Goal: Task Accomplishment & Management: Manage account settings

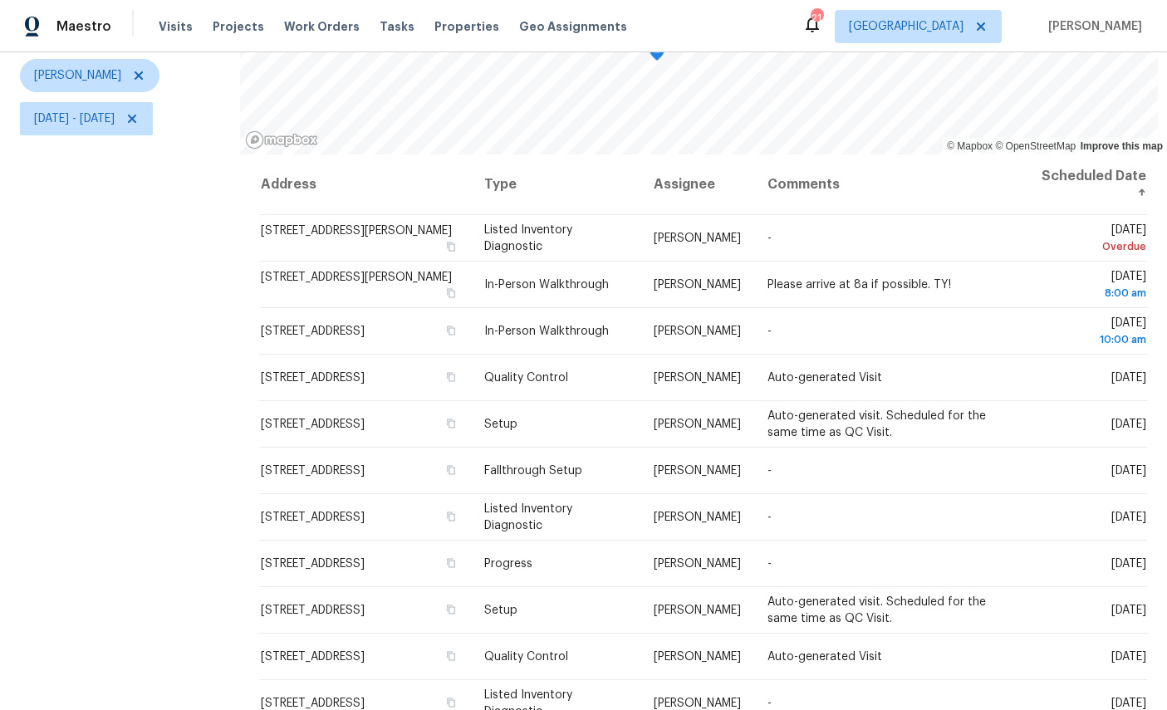
scroll to position [196, 0]
click at [0, 0] on icon at bounding box center [0, 0] width 0 height 0
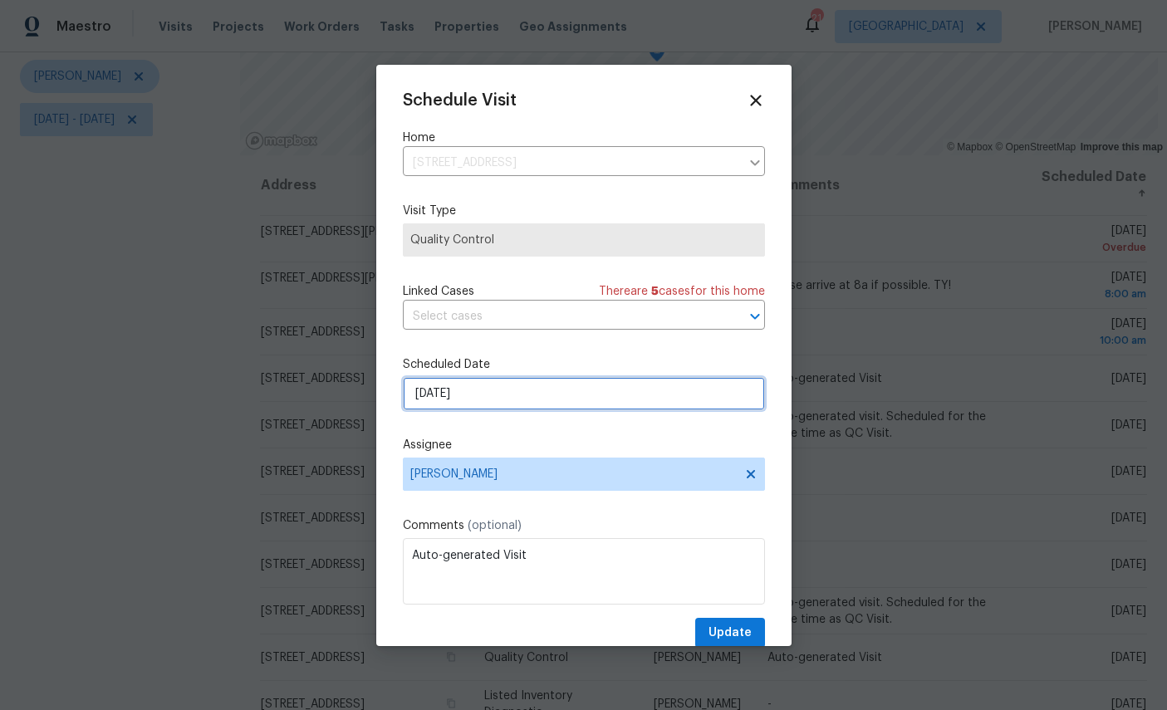
click at [537, 402] on input "[DATE]" at bounding box center [584, 393] width 362 height 33
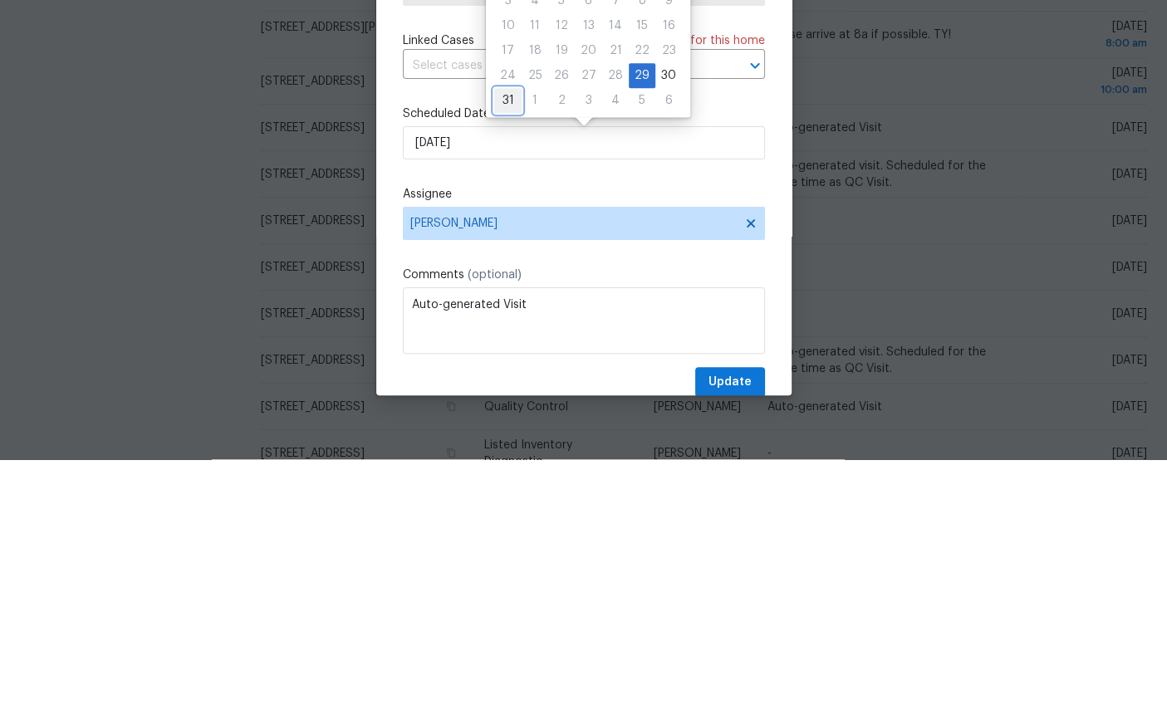
click at [505, 340] on div "31" at bounding box center [507, 351] width 27 height 23
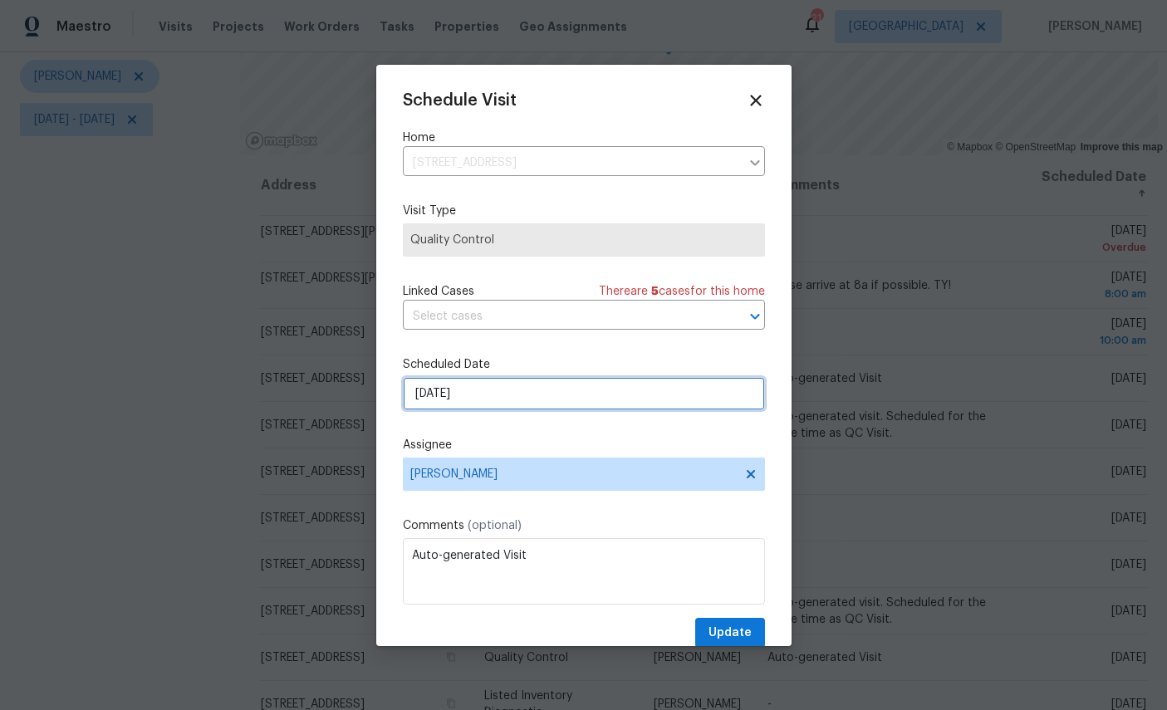
click at [542, 391] on input "[DATE]" at bounding box center [584, 393] width 362 height 33
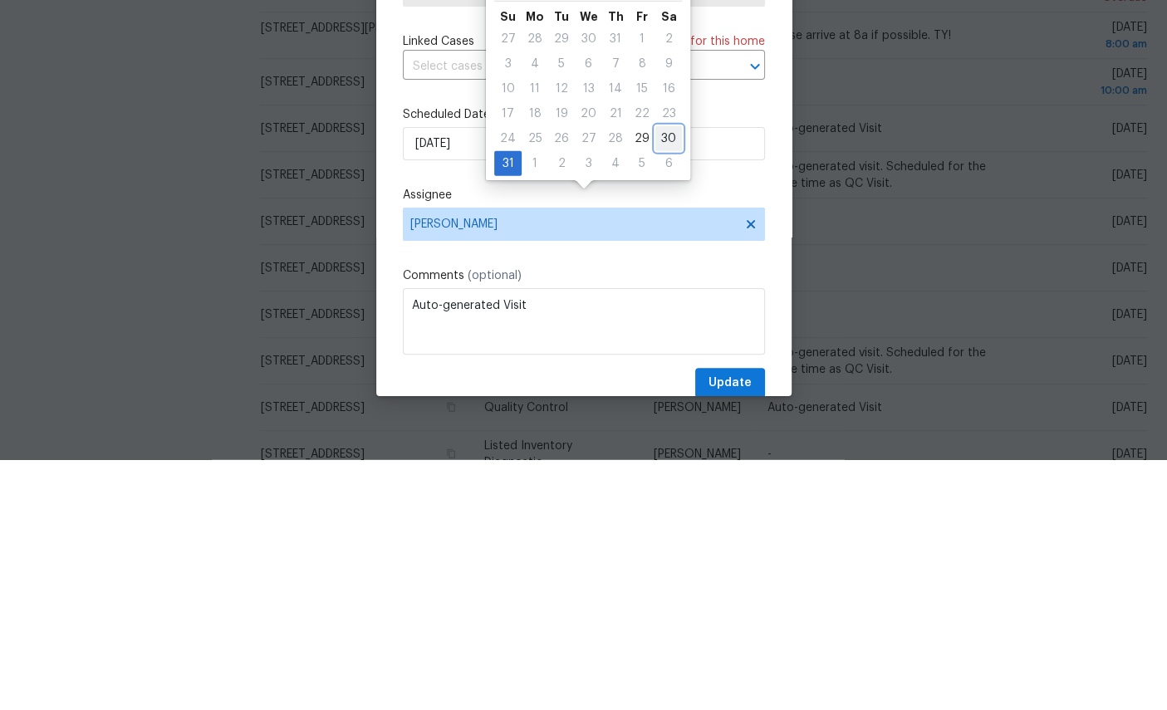
click at [668, 377] on div "30" at bounding box center [668, 388] width 27 height 23
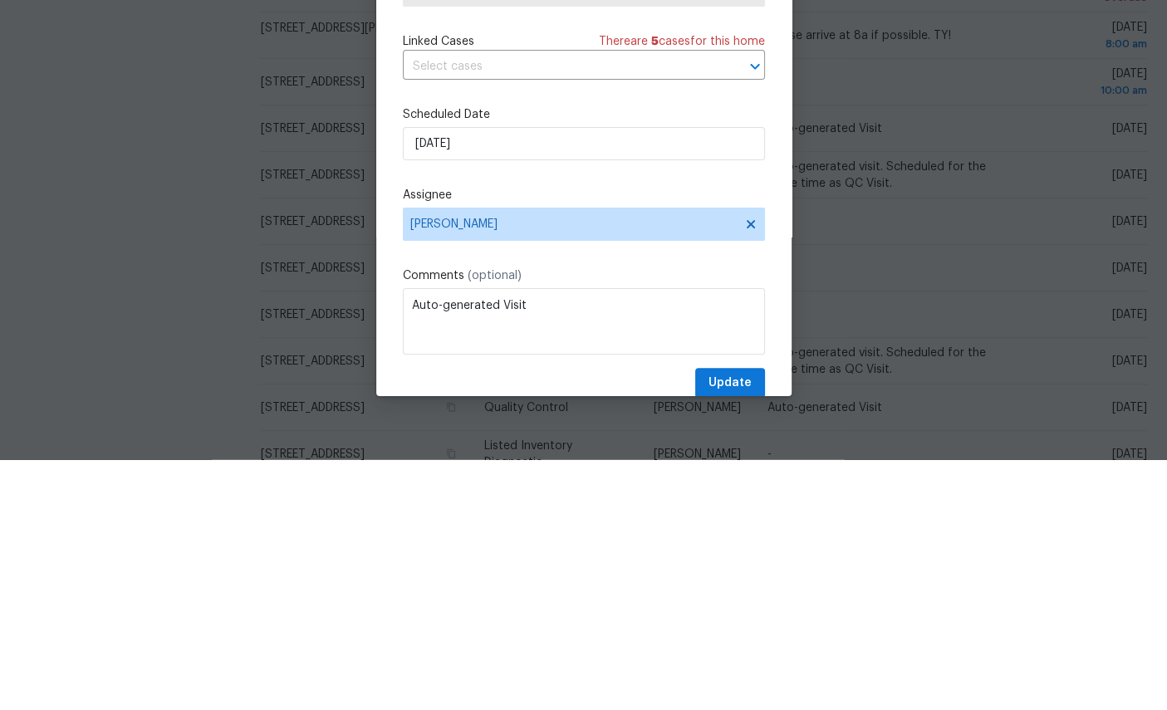
type input "[DATE]"
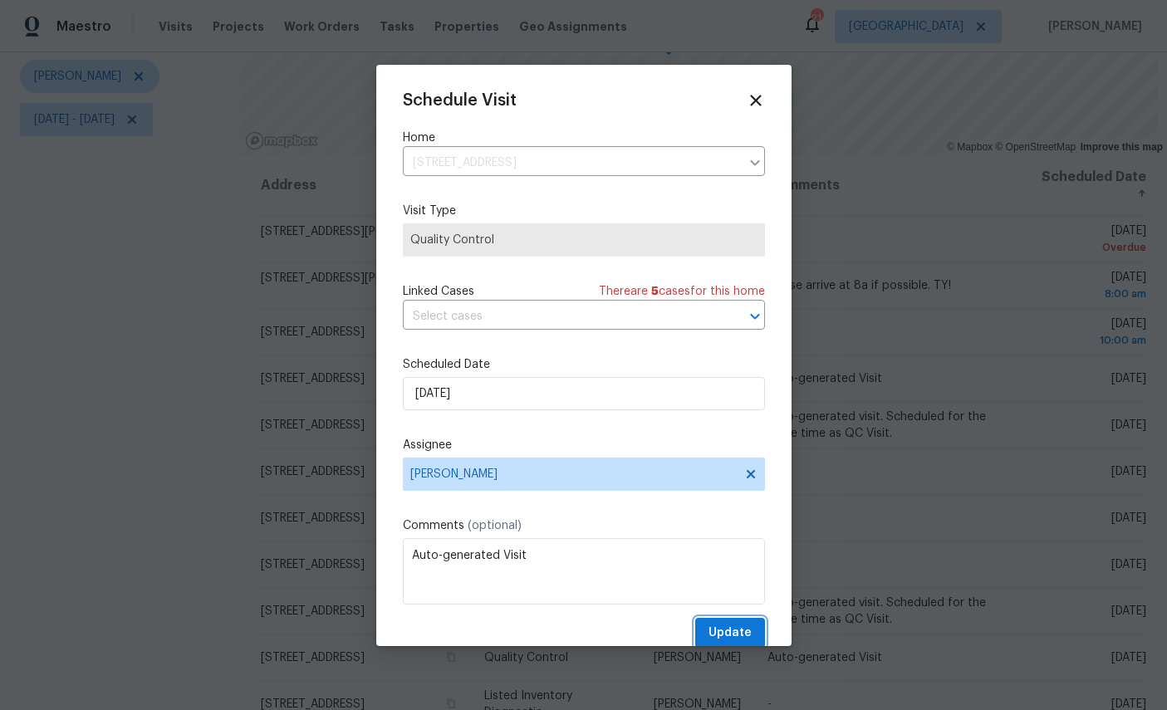
click at [741, 641] on span "Update" at bounding box center [730, 633] width 43 height 21
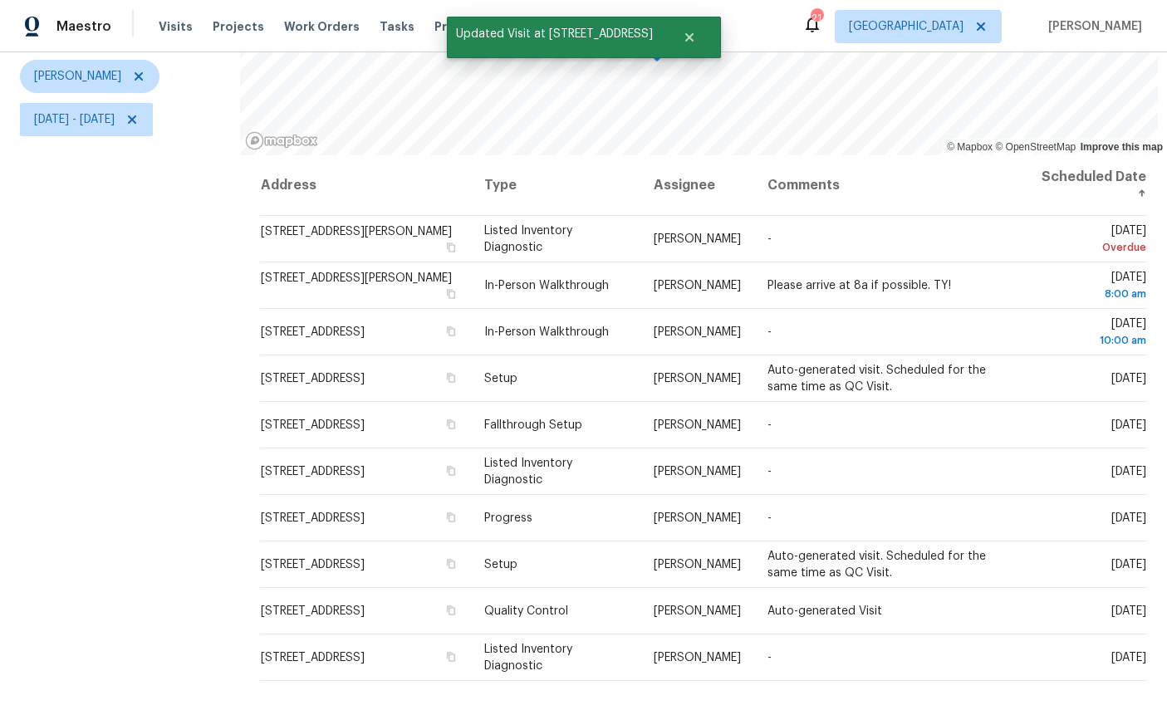
click at [0, 0] on icon at bounding box center [0, 0] width 0 height 0
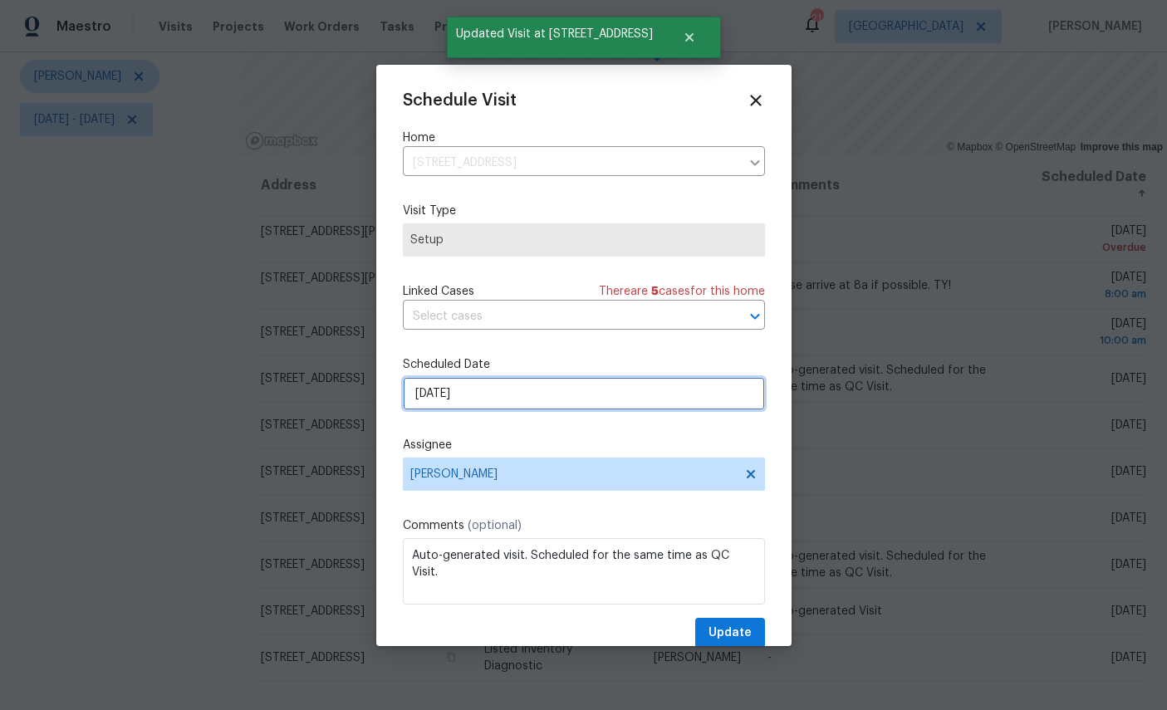
click at [550, 392] on input "[DATE]" at bounding box center [584, 393] width 362 height 33
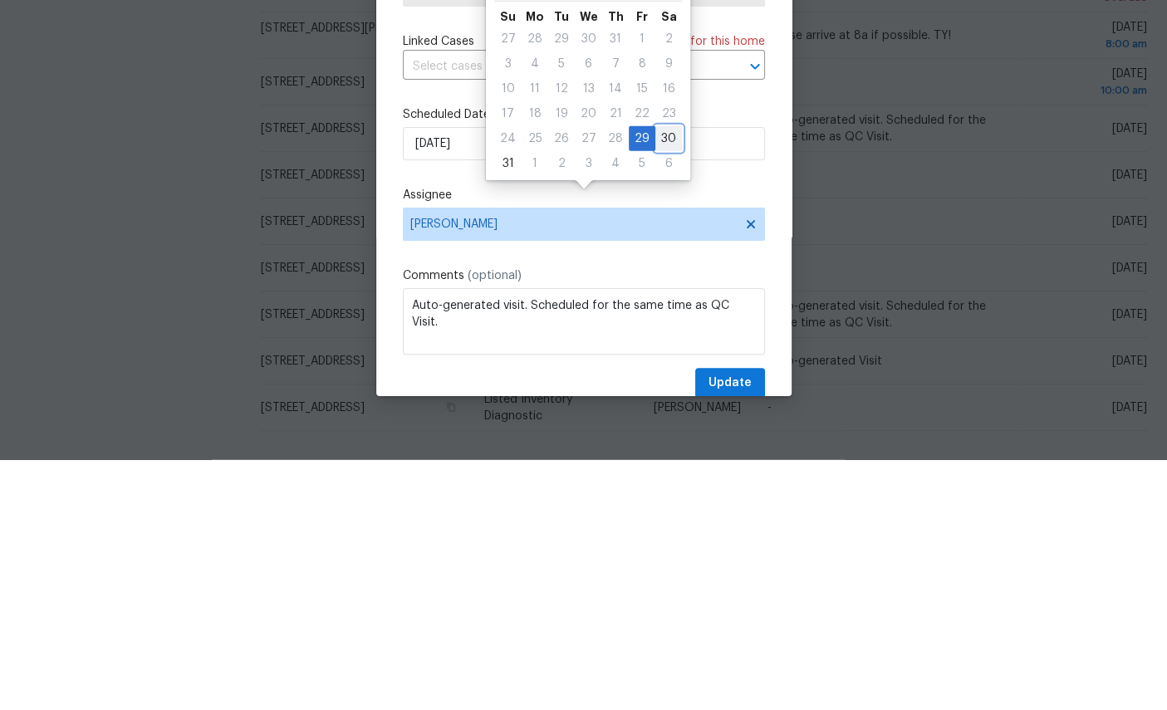
click at [660, 377] on div "30" at bounding box center [668, 388] width 27 height 23
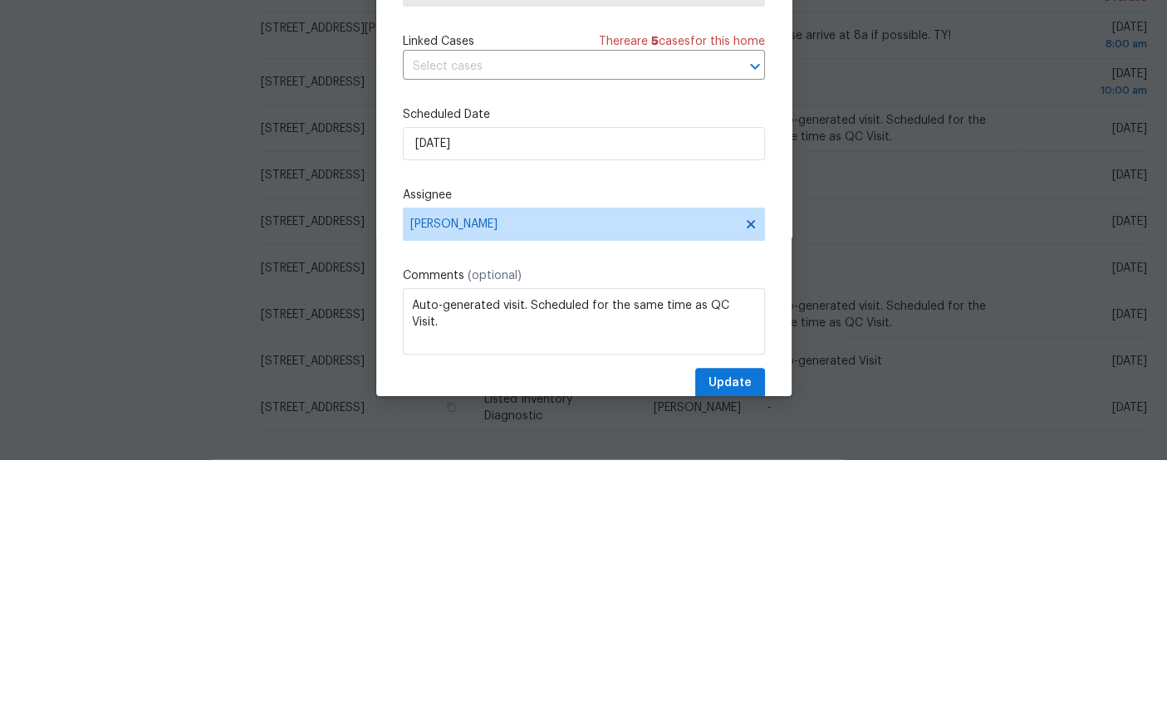
type input "[DATE]"
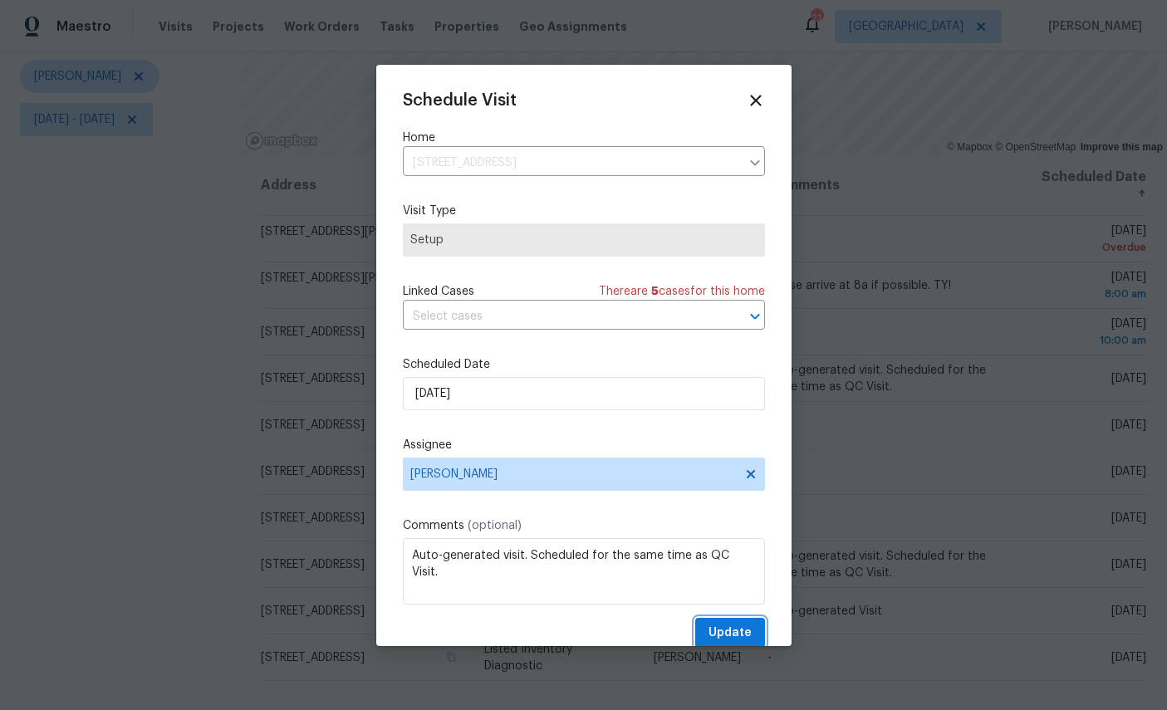
click at [727, 632] on span "Update" at bounding box center [730, 633] width 43 height 21
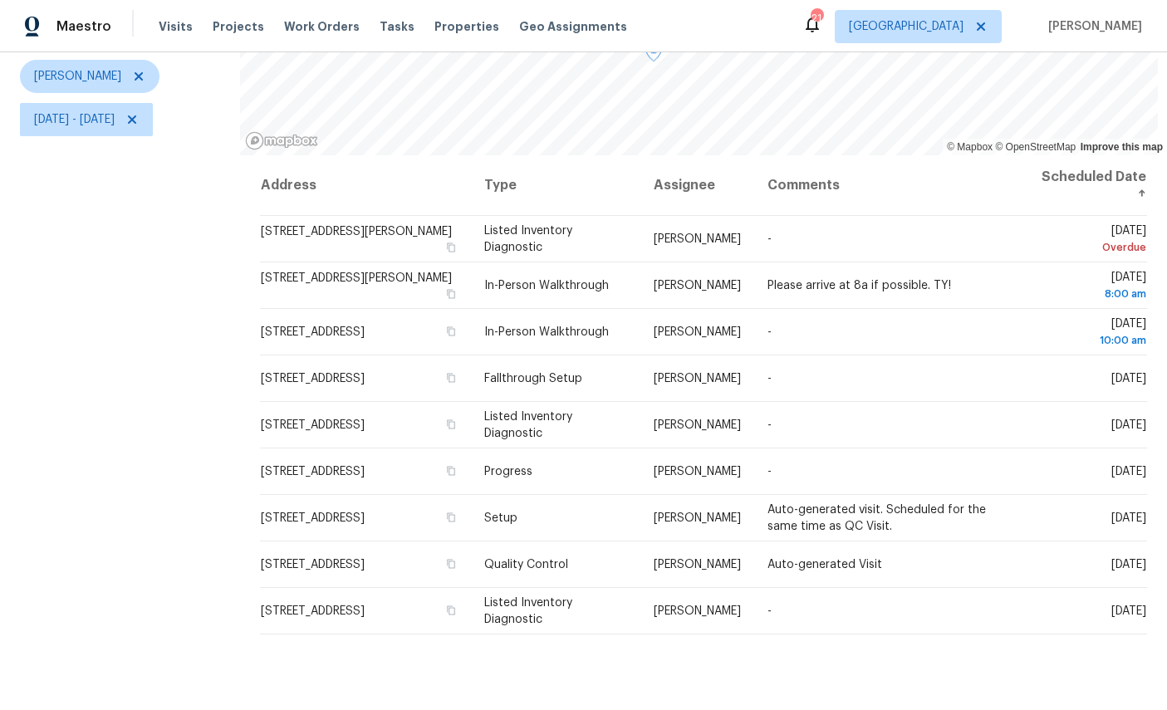
click at [0, 0] on icon at bounding box center [0, 0] width 0 height 0
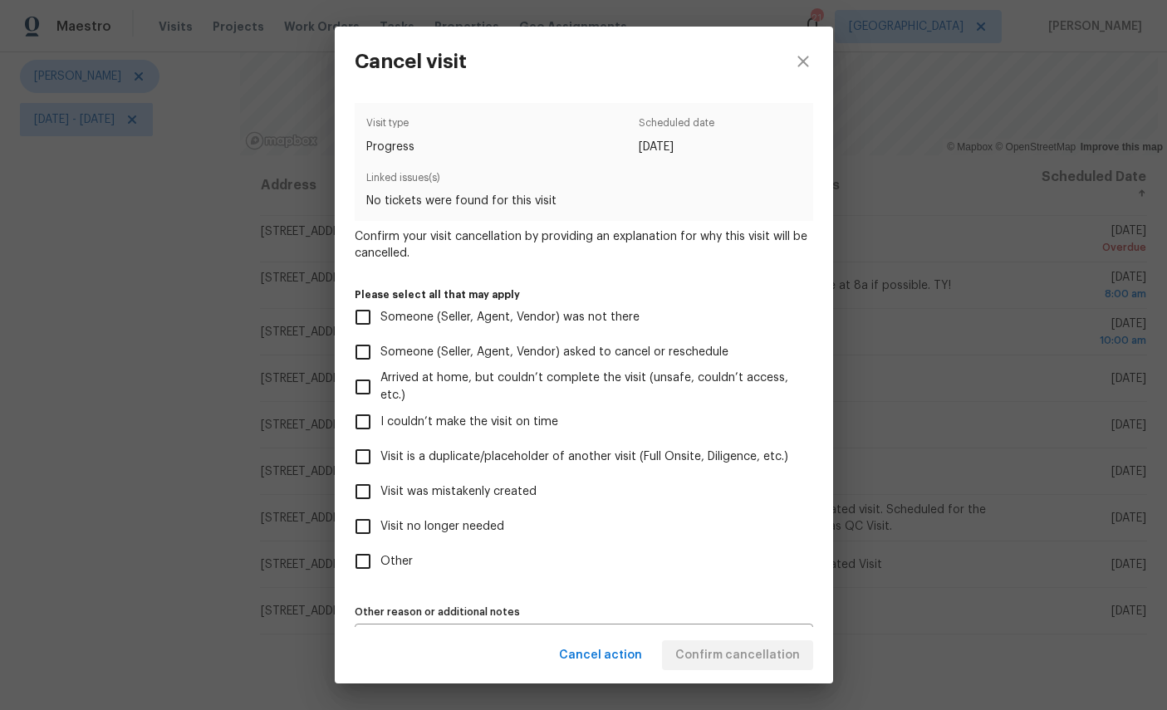
click at [458, 536] on span "Visit no longer needed" at bounding box center [442, 526] width 124 height 17
click at [380, 537] on input "Visit no longer needed" at bounding box center [363, 526] width 35 height 35
checkbox input "true"
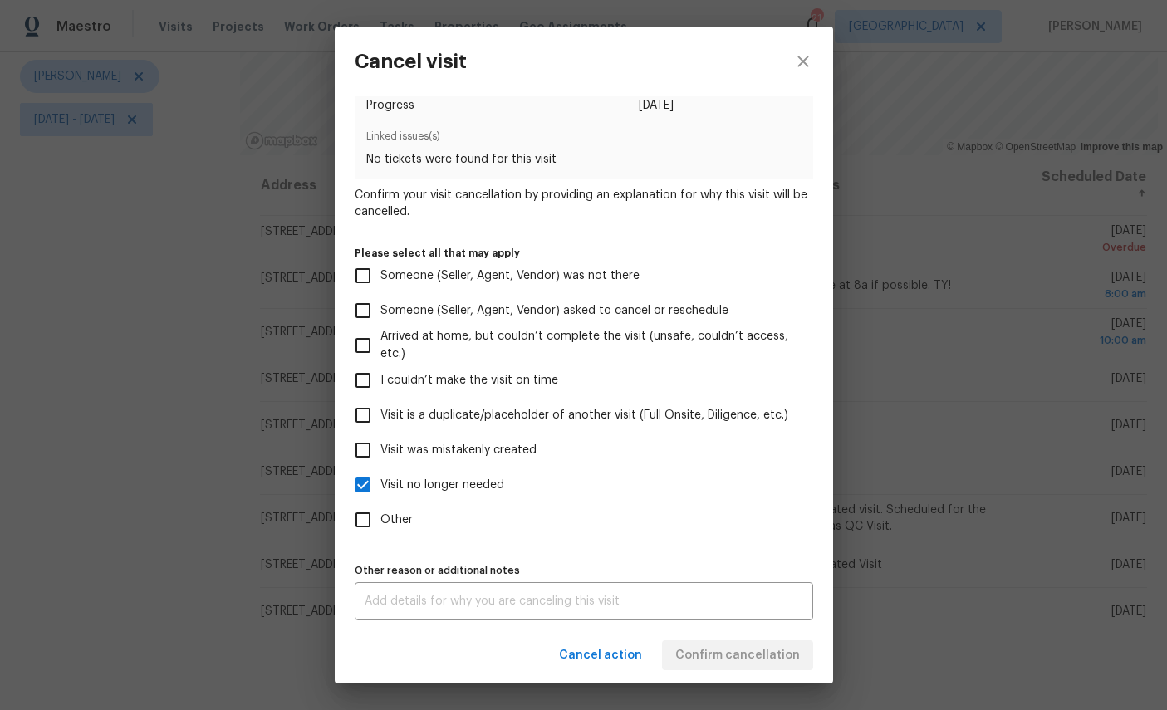
scroll to position [49, 0]
click at [627, 596] on textarea at bounding box center [584, 602] width 439 height 12
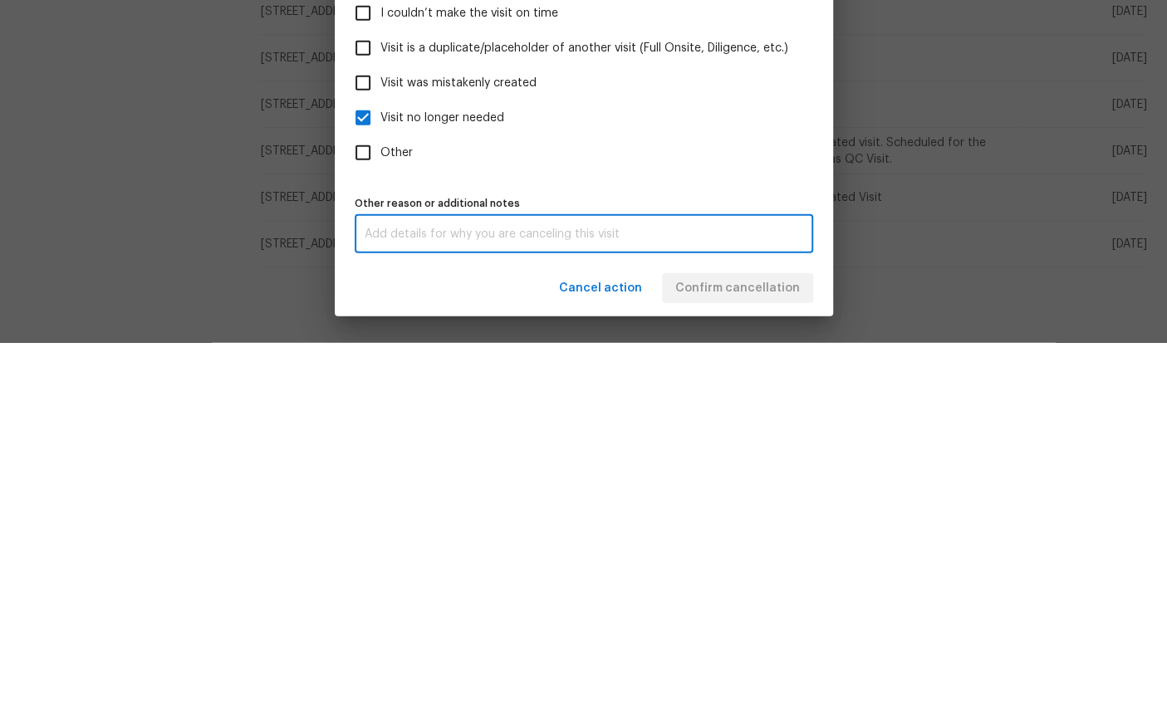
scroll to position [62, 0]
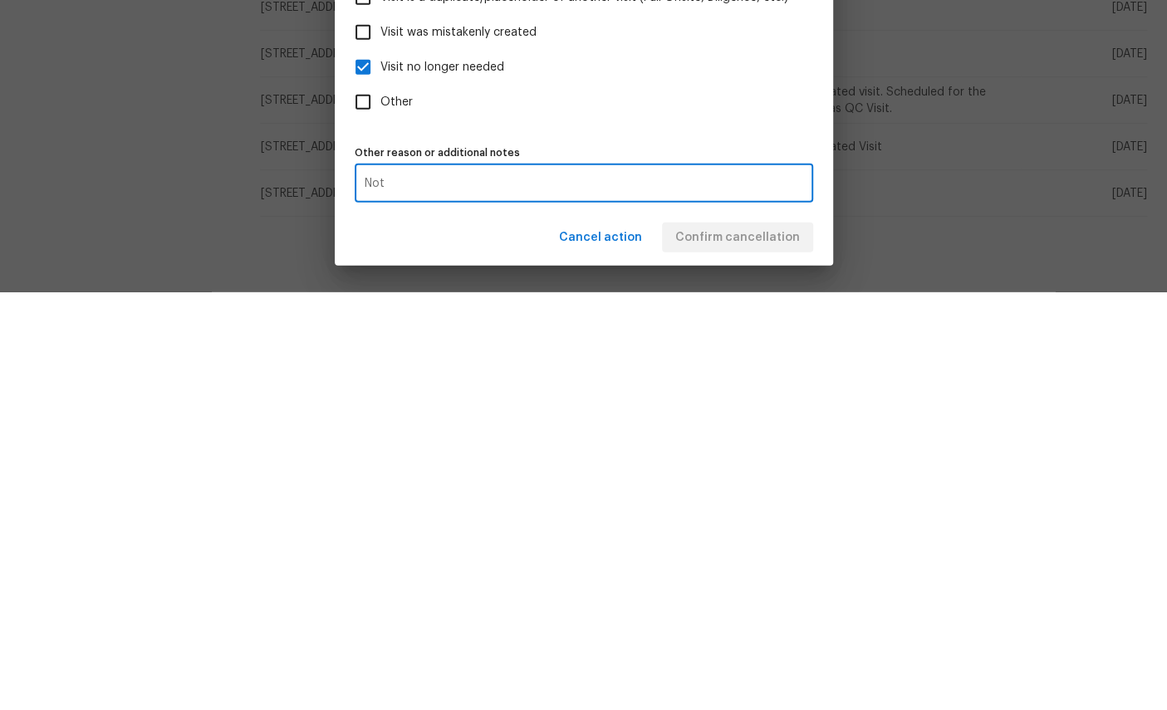
type textarea "Not"
click at [724, 627] on div "Cancel action Confirm cancellation" at bounding box center [584, 655] width 498 height 57
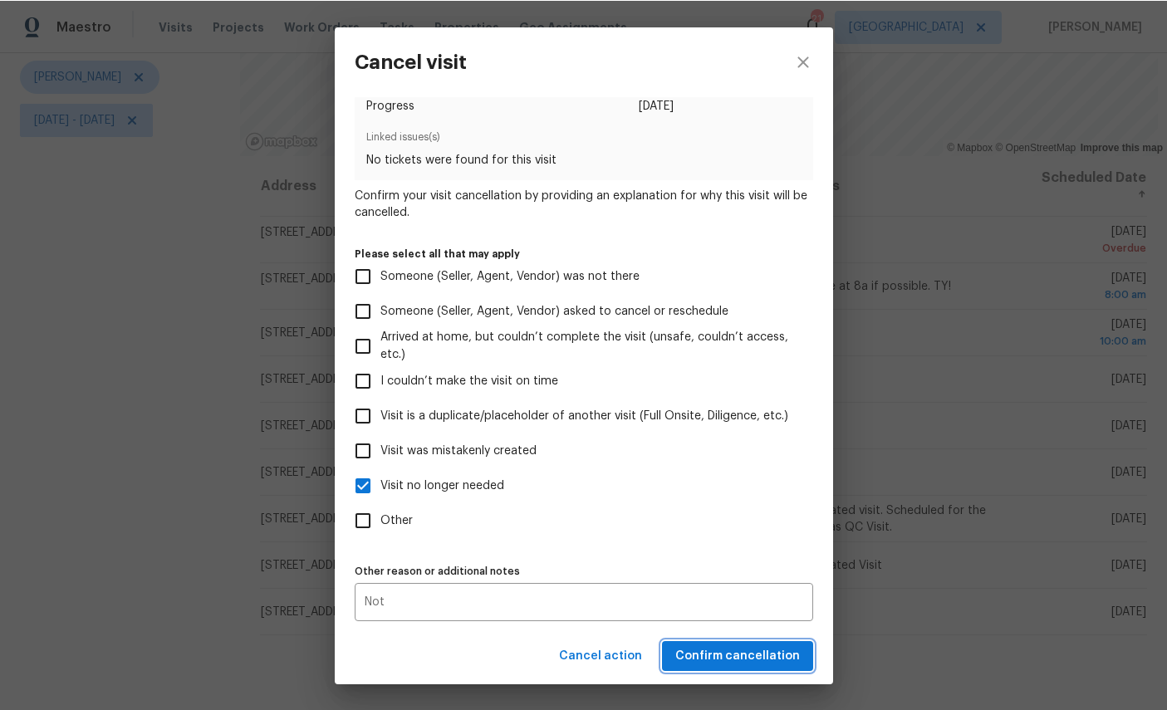
click at [734, 641] on button "Confirm cancellation" at bounding box center [737, 655] width 151 height 31
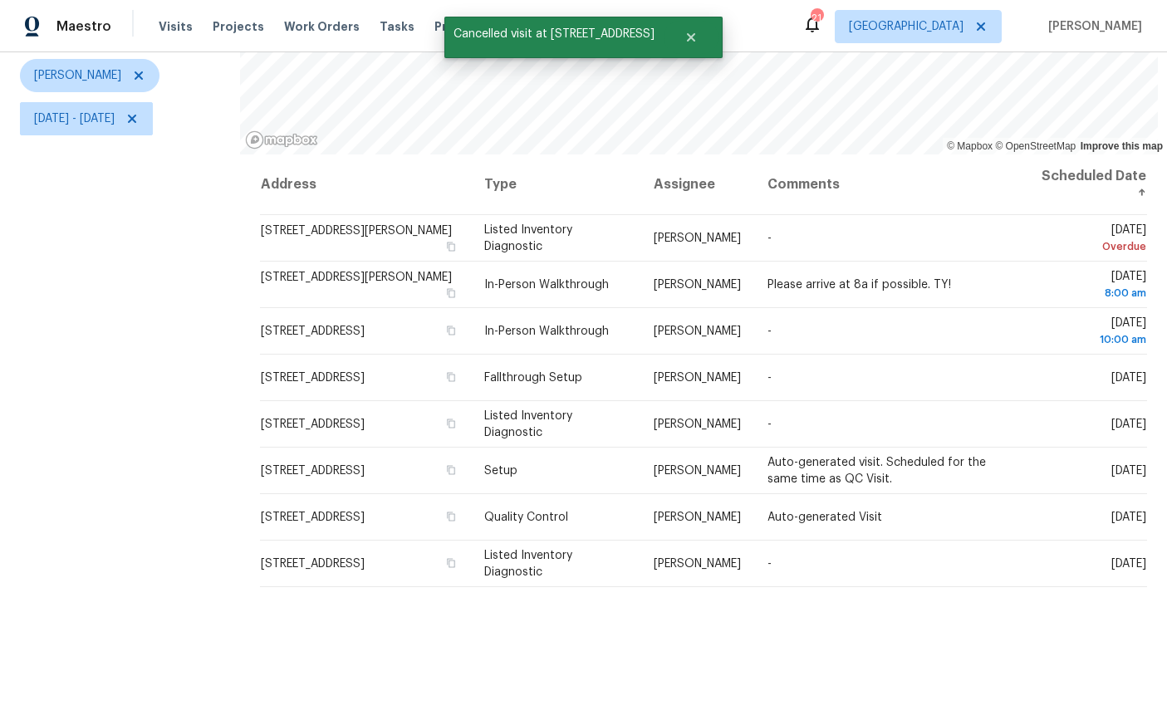
scroll to position [196, 0]
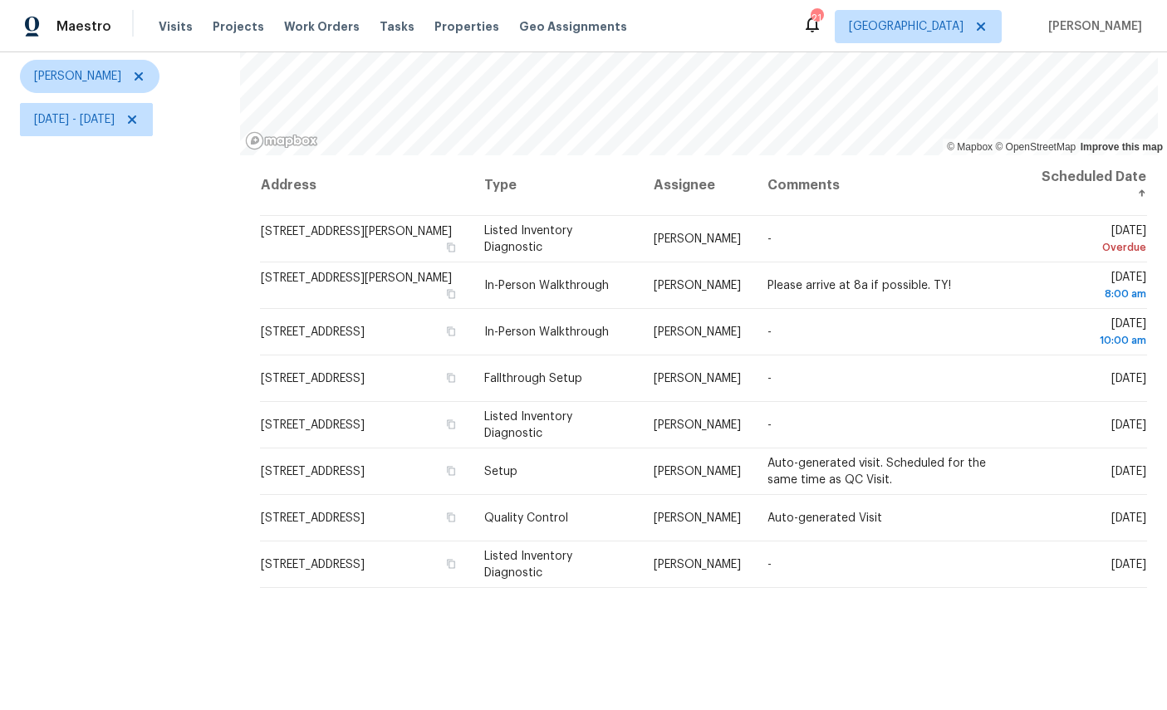
click at [0, 0] on icon at bounding box center [0, 0] width 0 height 0
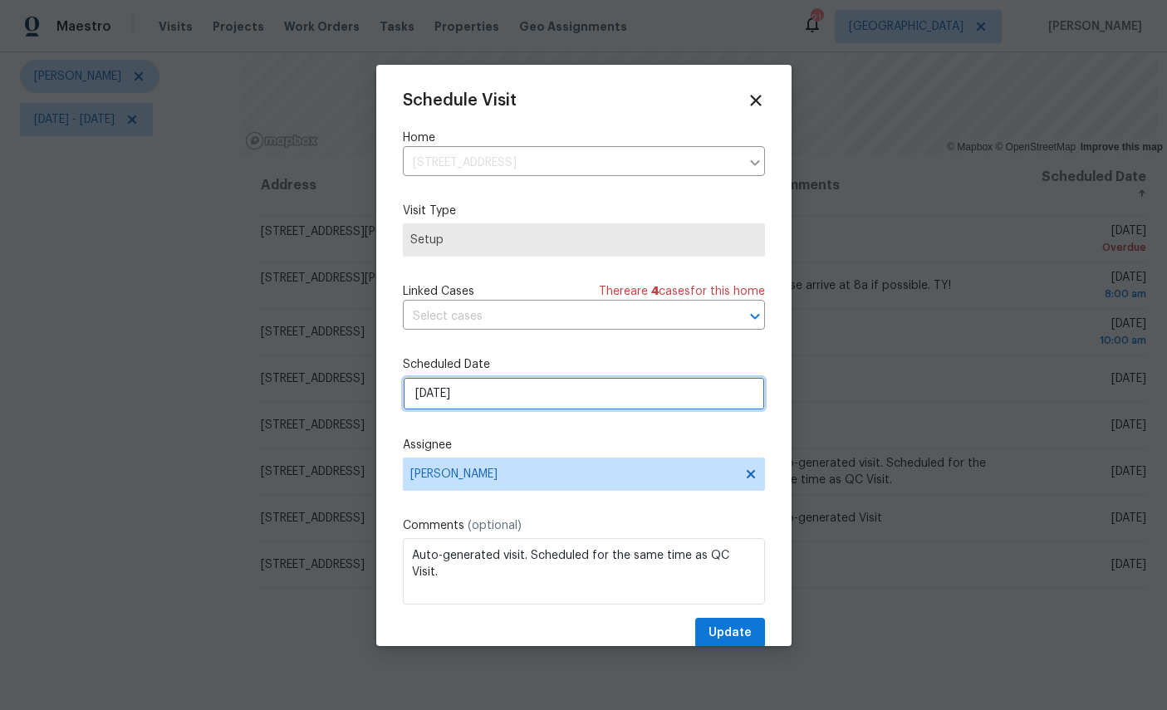
click at [548, 384] on input "[DATE]" at bounding box center [584, 393] width 362 height 33
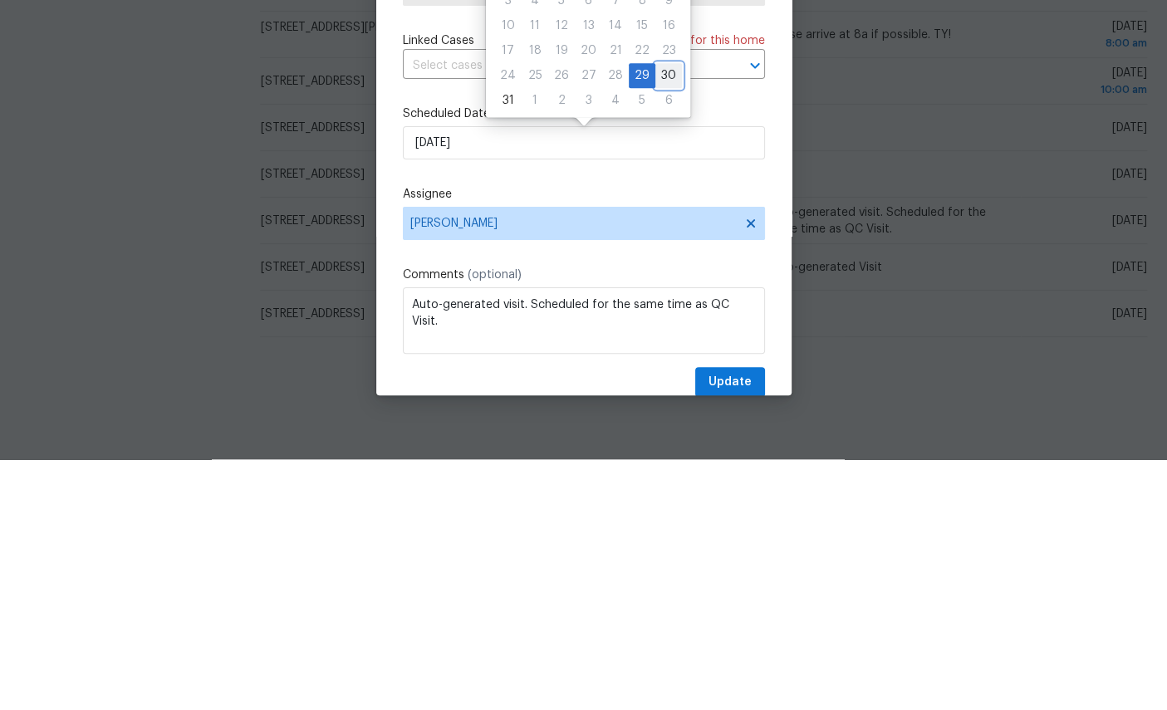
click at [658, 315] on div "30" at bounding box center [668, 326] width 27 height 23
type input "[DATE]"
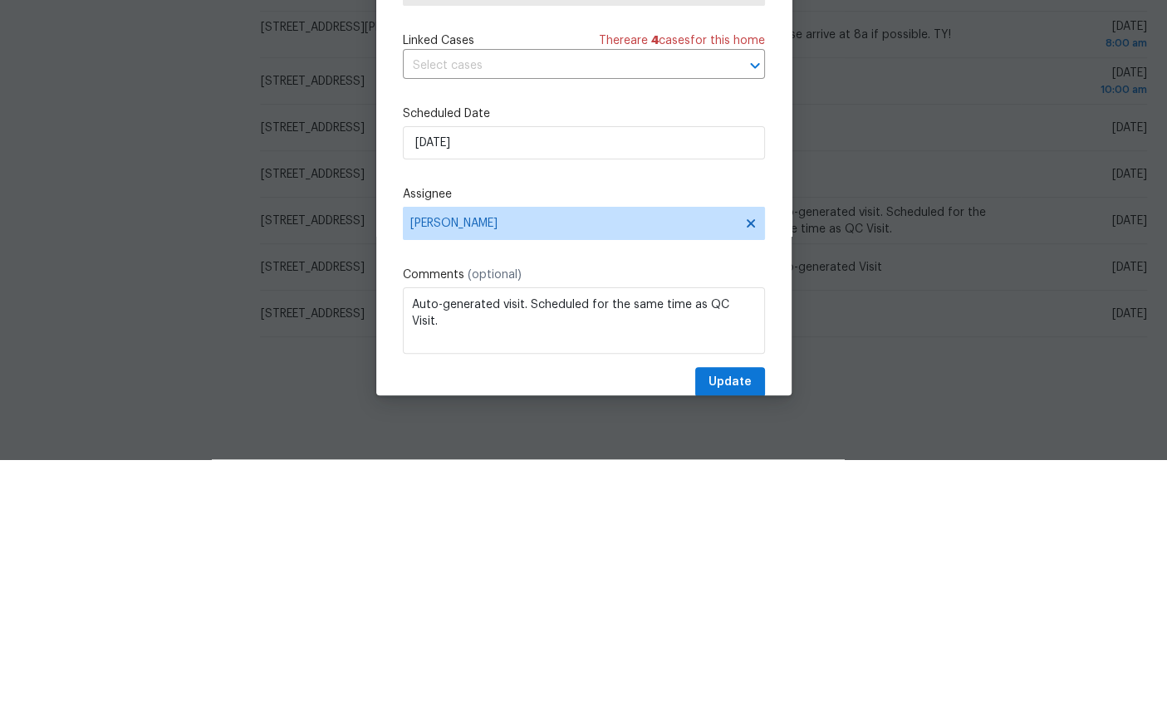
scroll to position [62, 0]
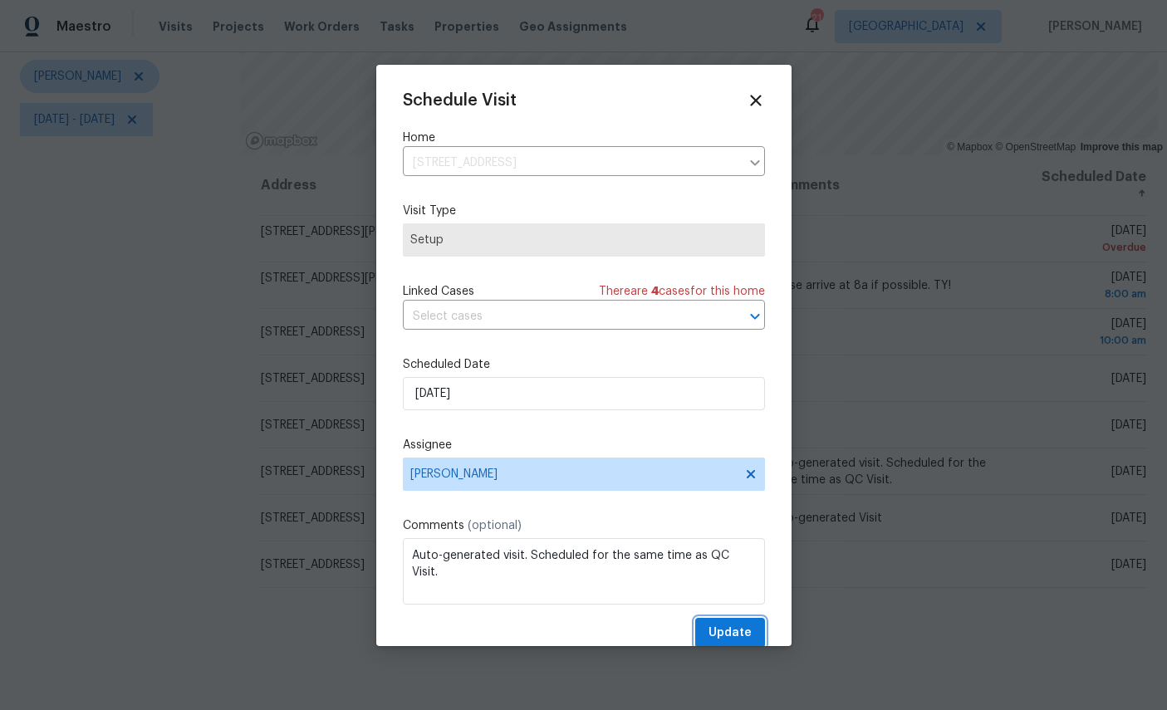
click at [725, 623] on button "Update" at bounding box center [730, 633] width 70 height 31
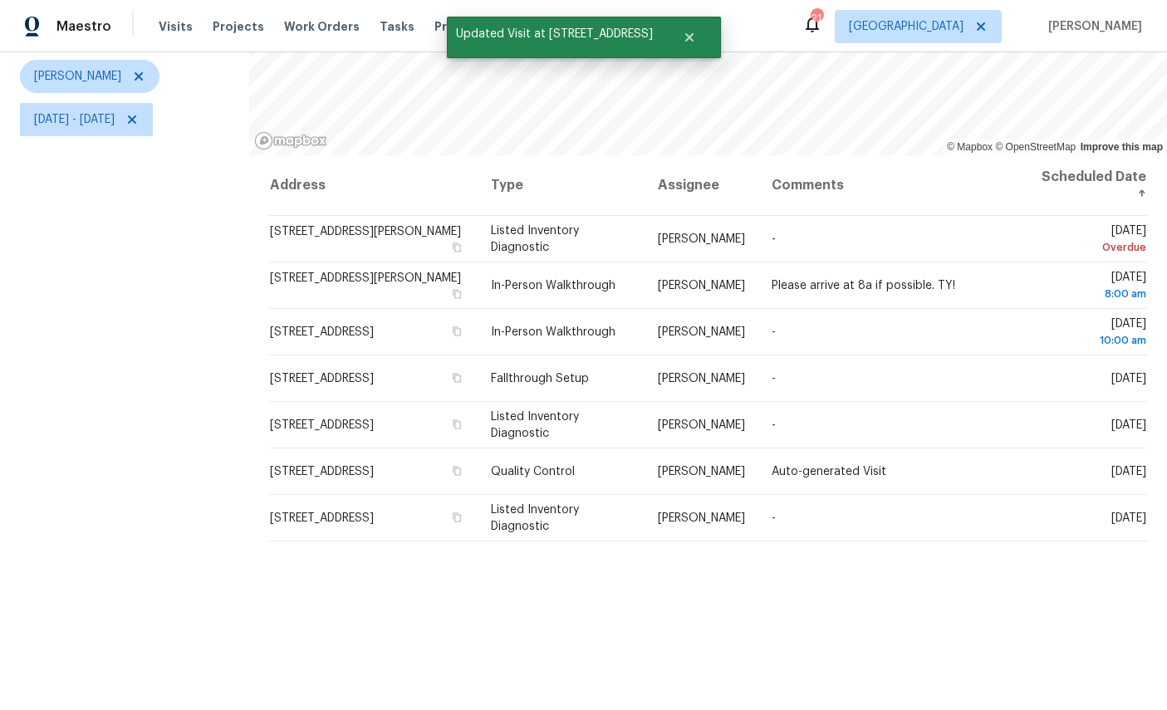
click at [0, 0] on icon at bounding box center [0, 0] width 0 height 0
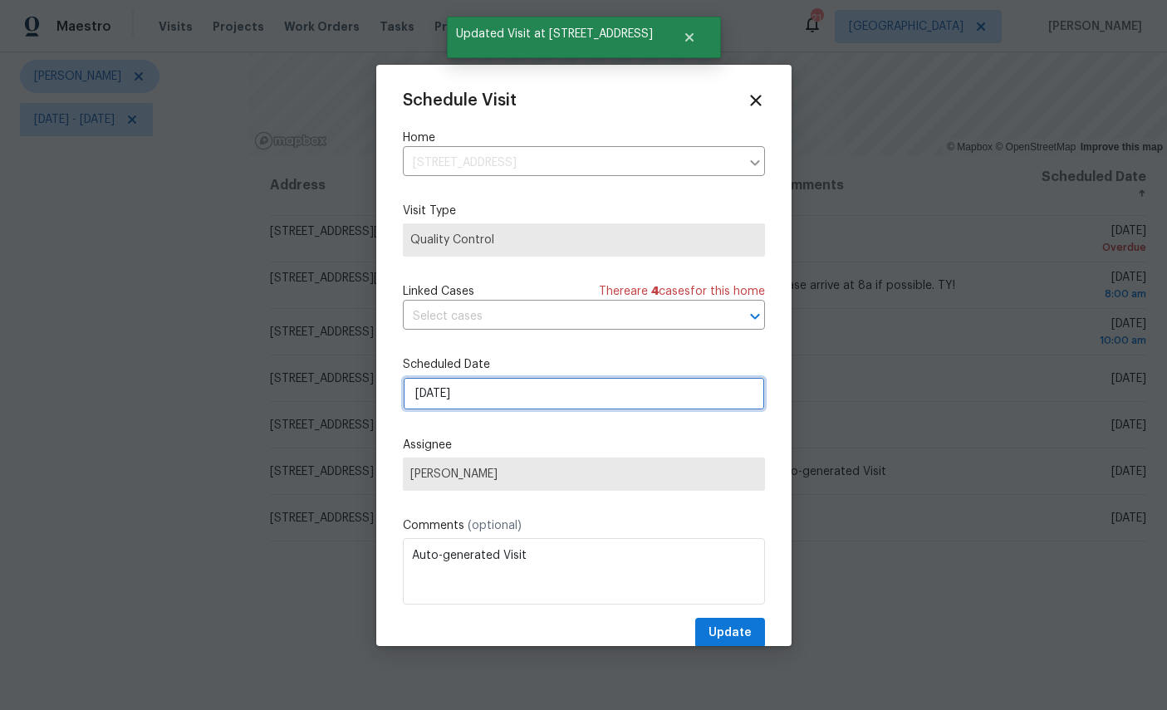
click at [585, 394] on input "[DATE]" at bounding box center [584, 393] width 362 height 33
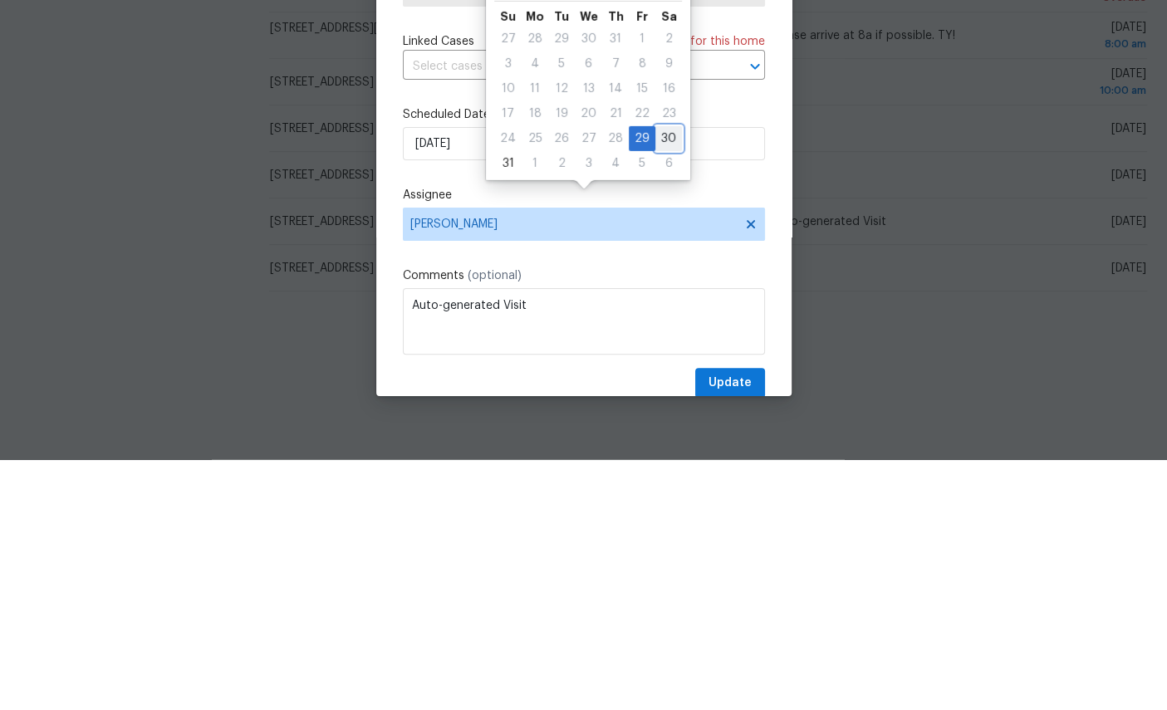
click at [660, 377] on div "30" at bounding box center [668, 388] width 27 height 23
type input "[DATE]"
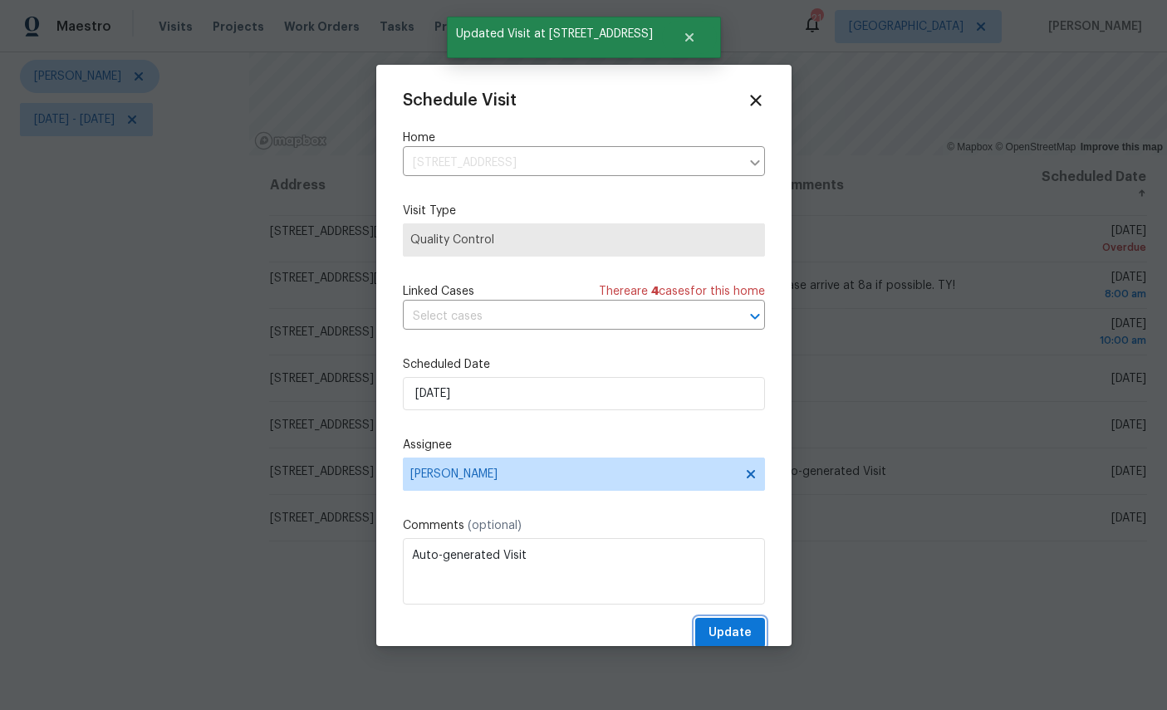
click at [731, 631] on span "Update" at bounding box center [730, 633] width 43 height 21
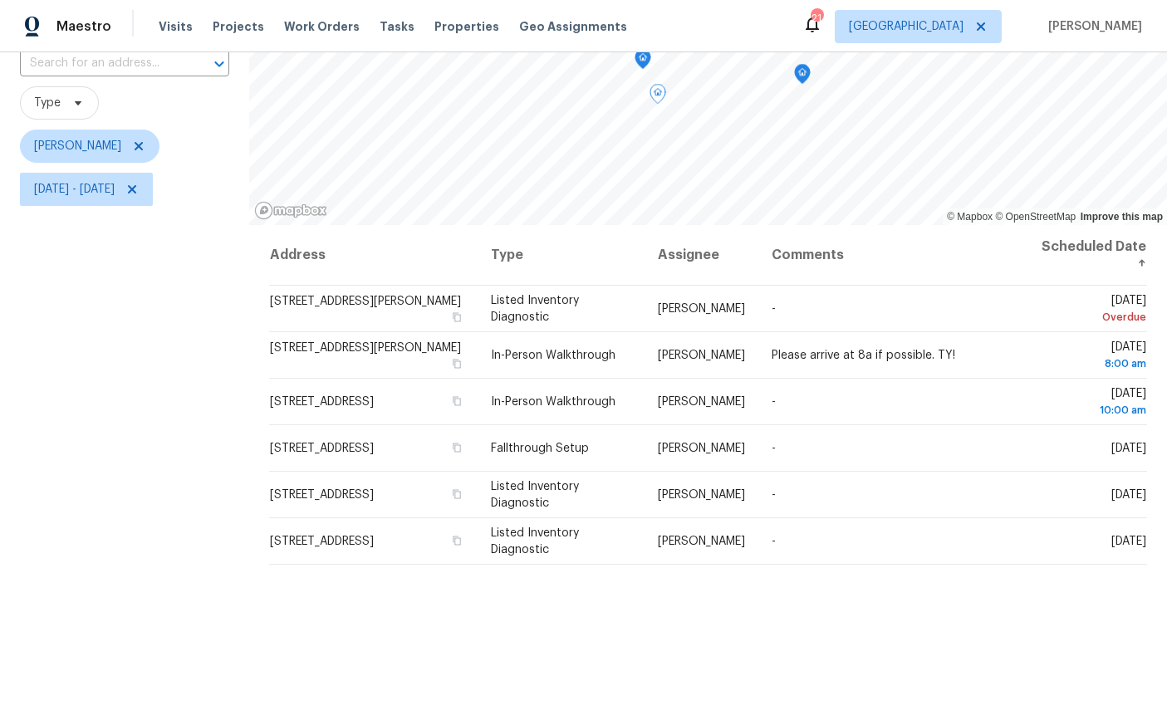
click at [150, 294] on div "Filters Reset ​ Type [PERSON_NAME][DATE] - [DATE]" at bounding box center [124, 384] width 249 height 817
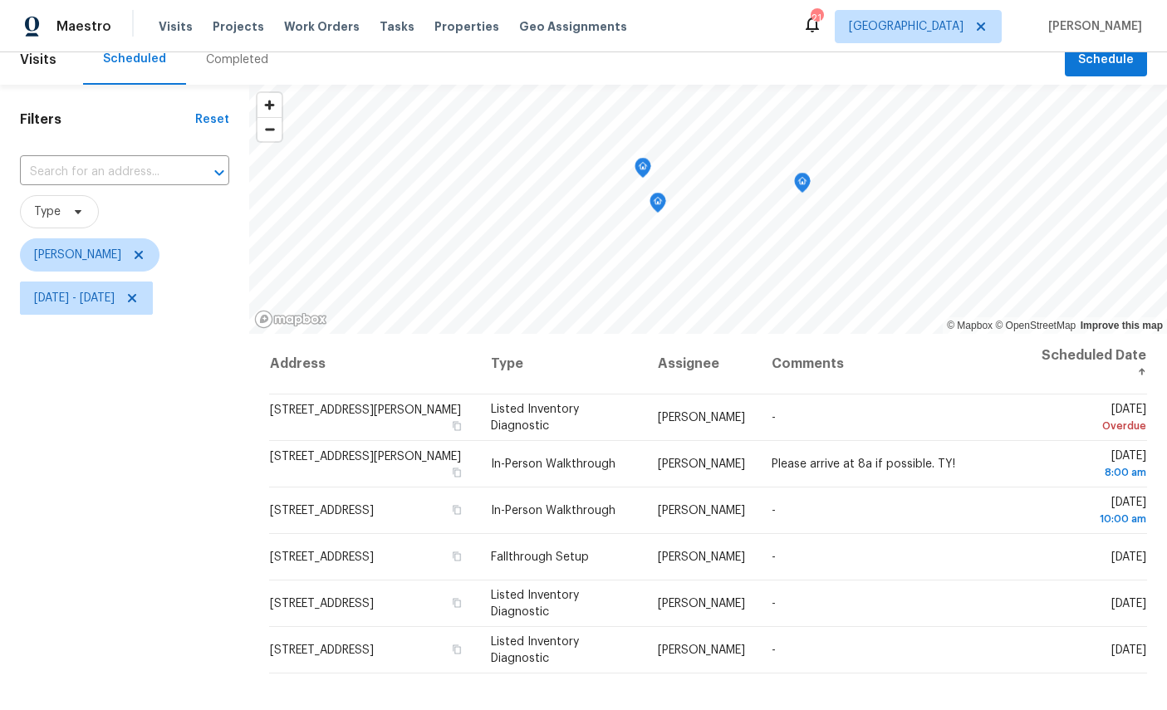
scroll to position [21, 0]
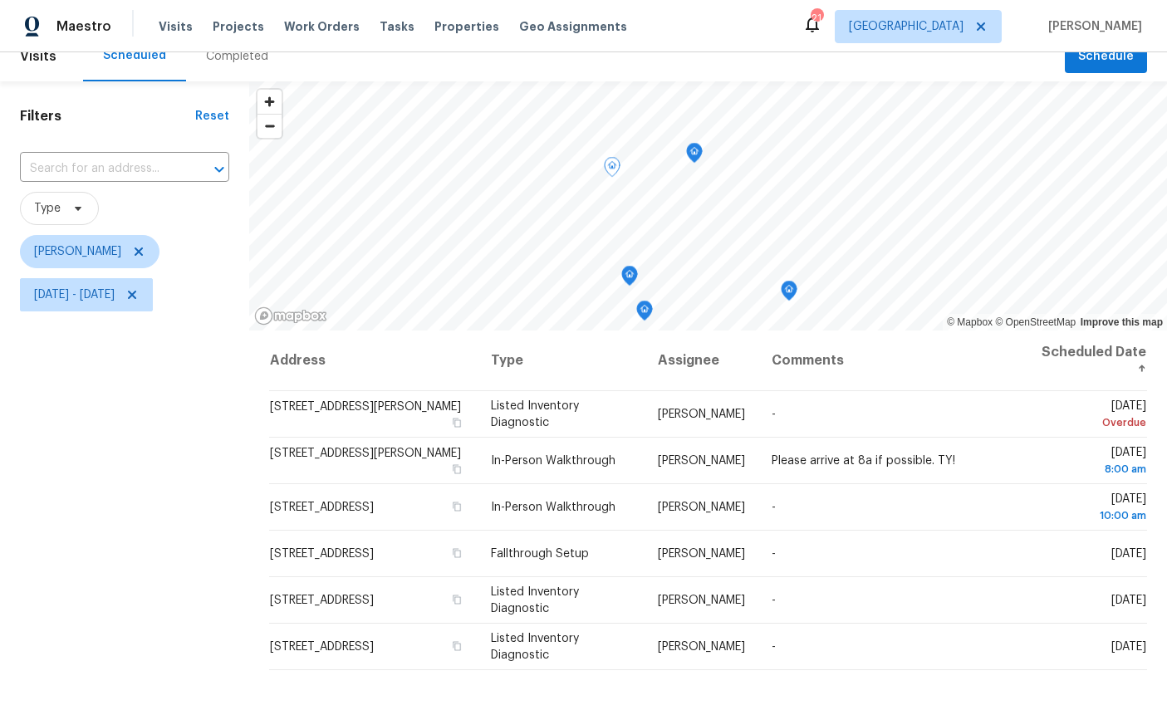
click at [692, 143] on icon "Map marker" at bounding box center [694, 153] width 17 height 21
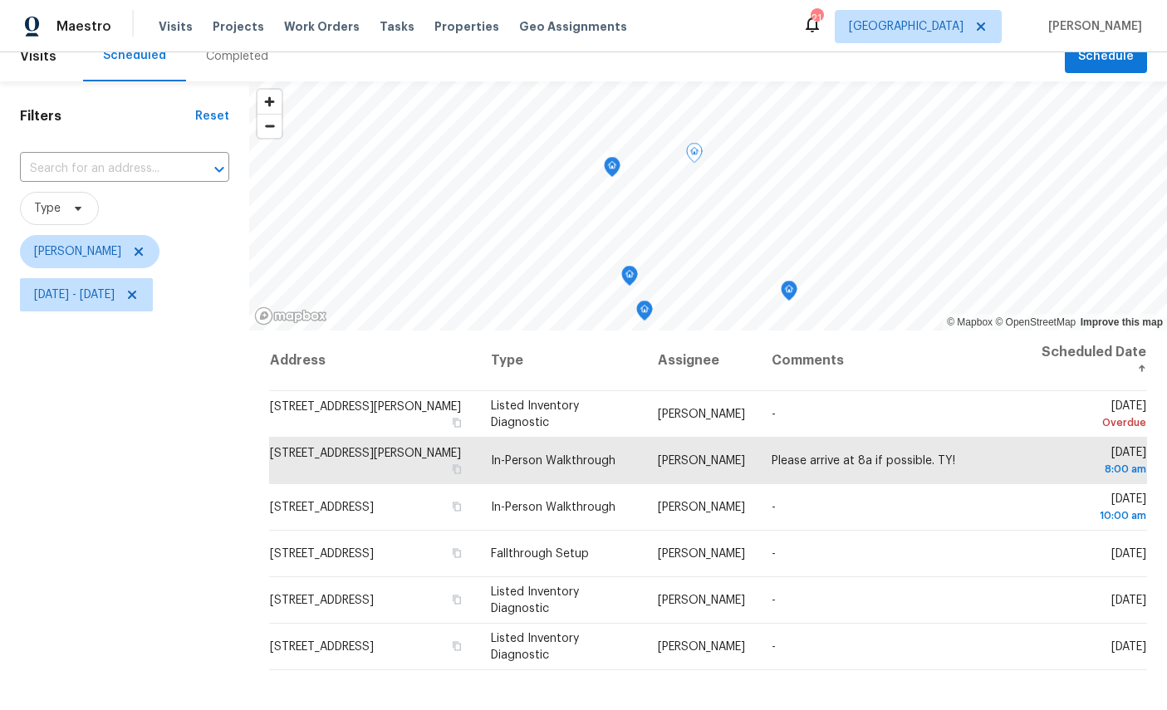
click at [604, 157] on icon "Map marker" at bounding box center [612, 167] width 17 height 21
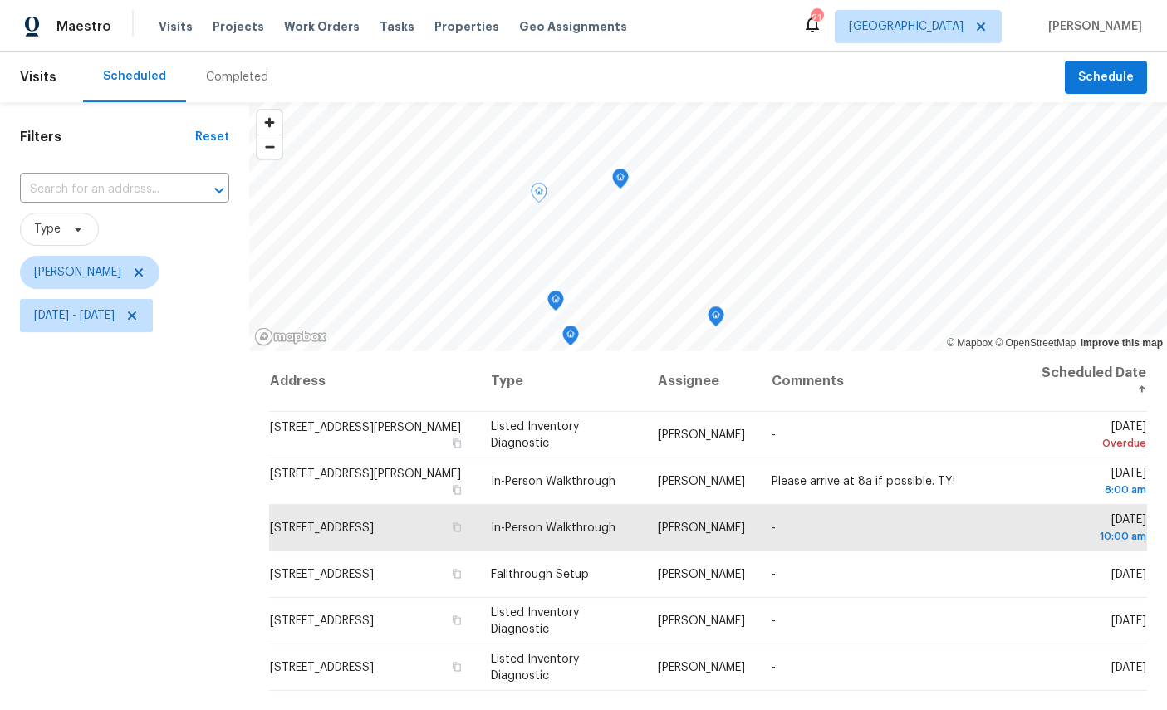
scroll to position [27, 0]
click at [613, 169] on icon "Map marker" at bounding box center [620, 178] width 15 height 19
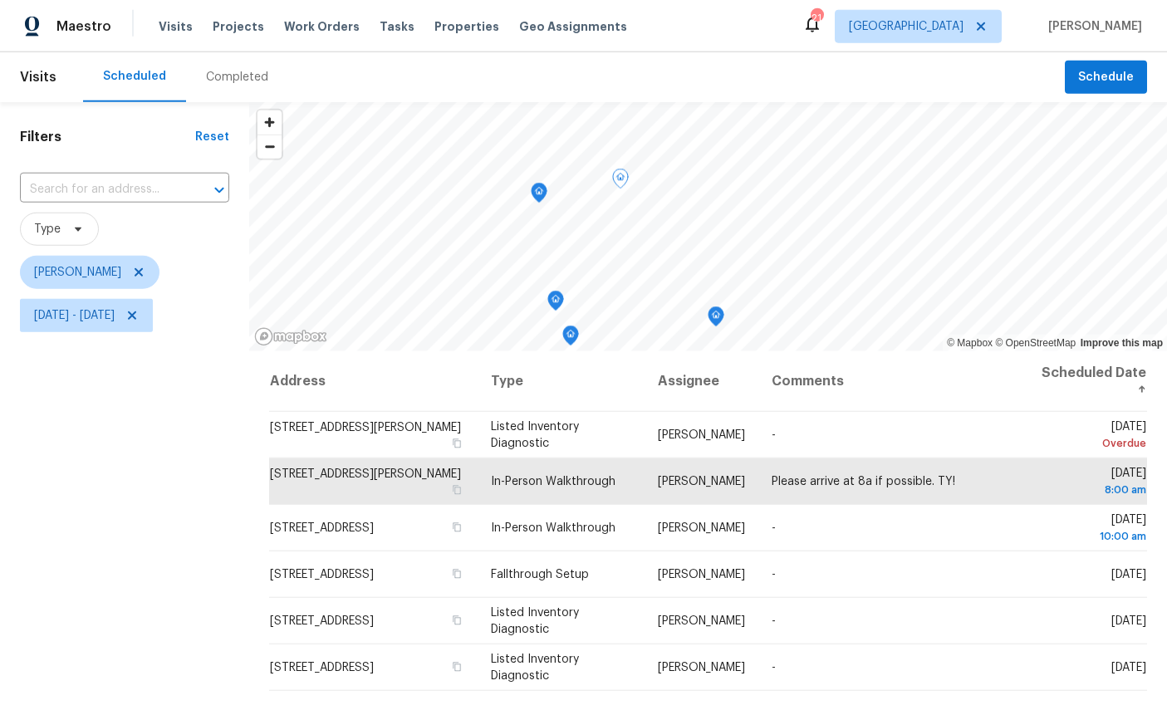
click at [532, 184] on icon "Map marker" at bounding box center [539, 193] width 15 height 19
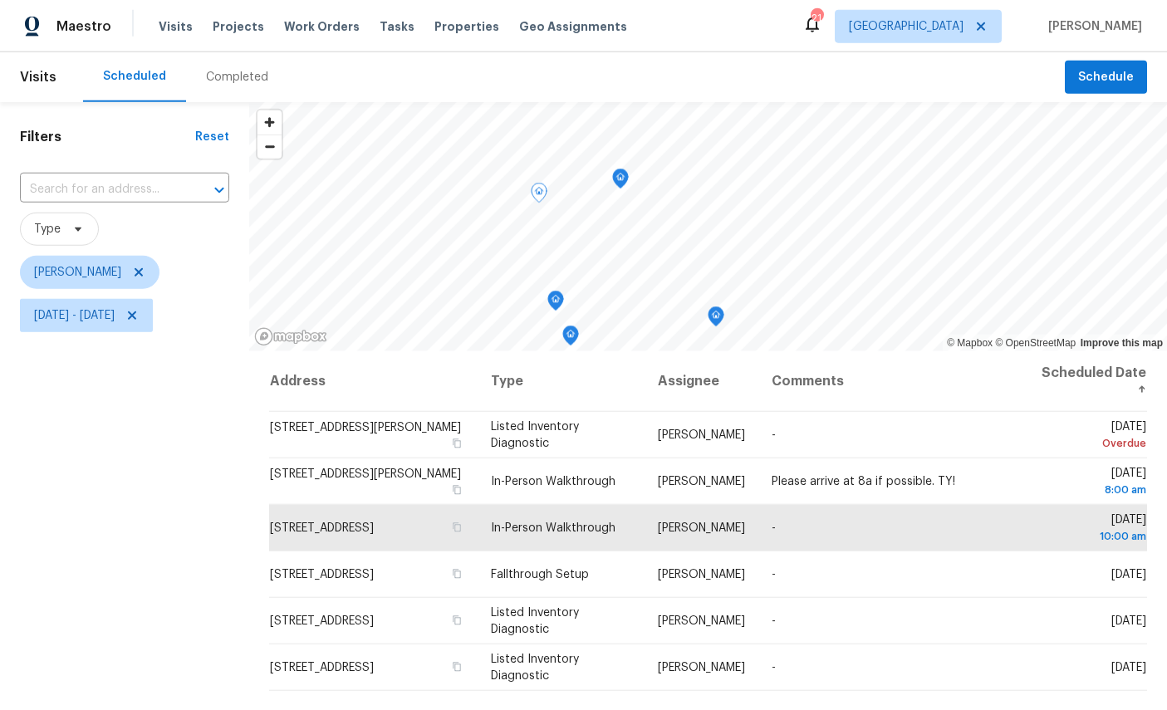
click at [616, 169] on icon "Map marker" at bounding box center [620, 178] width 15 height 19
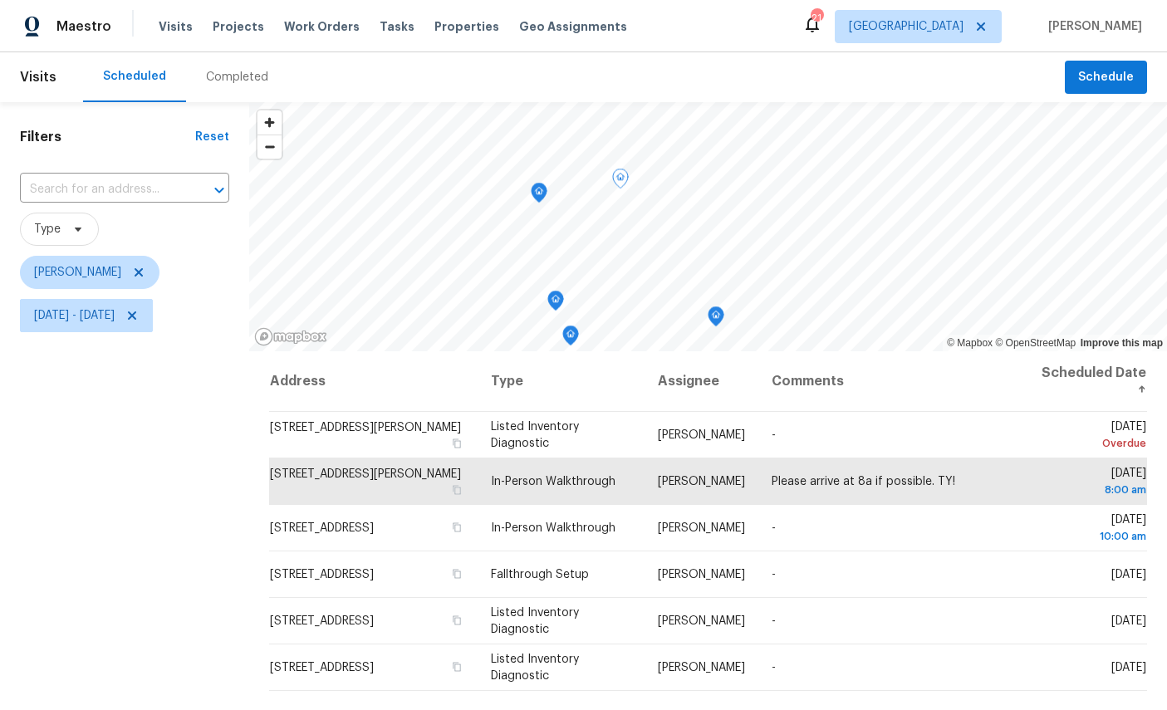
scroll to position [0, 0]
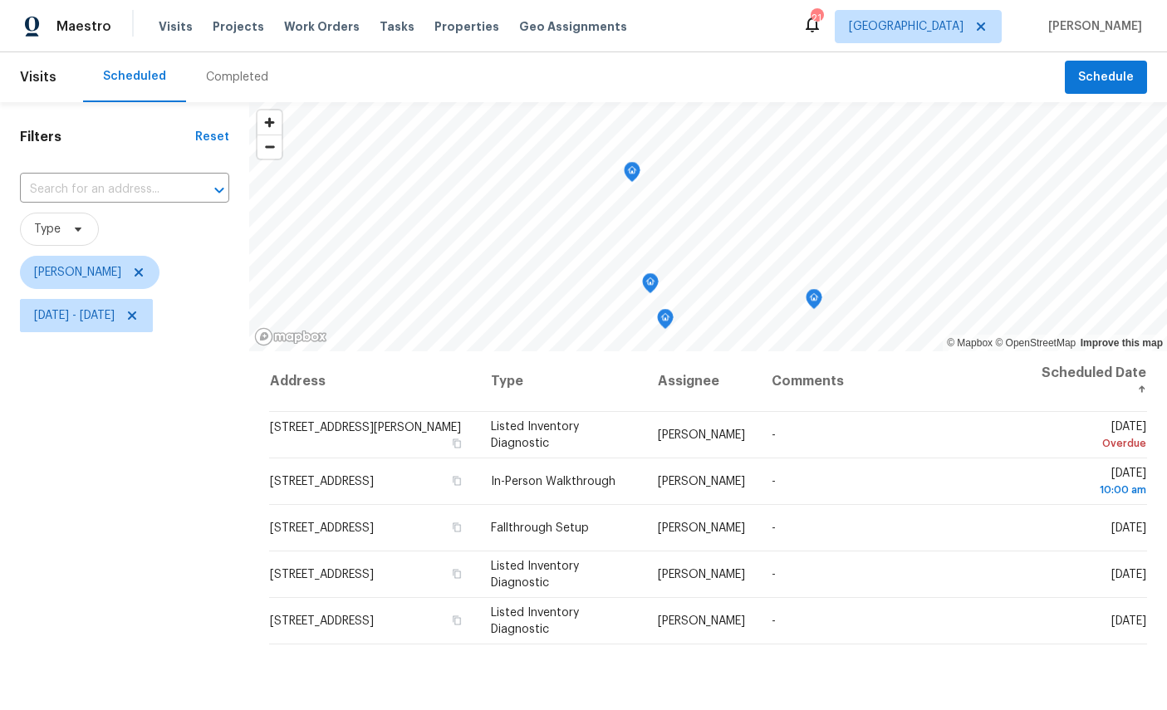
click at [631, 162] on icon "Map marker" at bounding box center [632, 172] width 17 height 21
